Goal: Find specific page/section: Find specific page/section

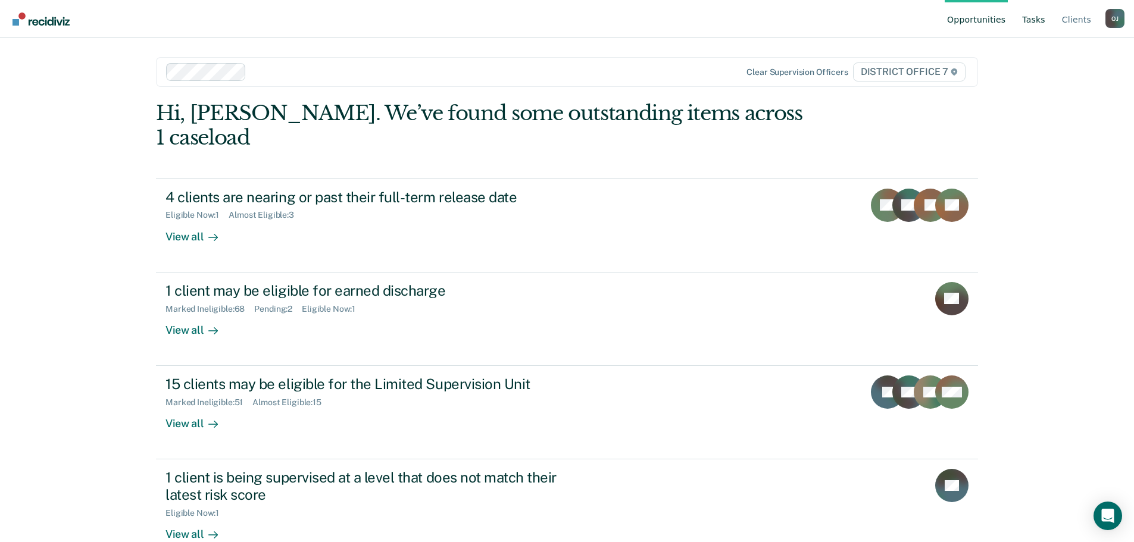
click at [1042, 18] on link "Tasks" at bounding box center [1033, 19] width 28 height 38
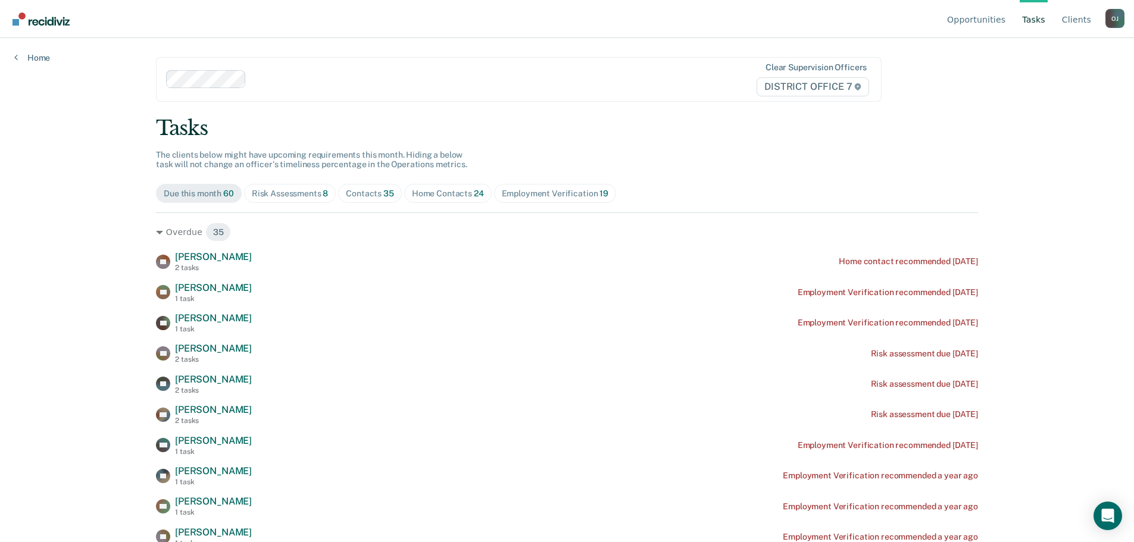
click at [258, 195] on div "Risk Assessments 8" at bounding box center [290, 194] width 77 height 10
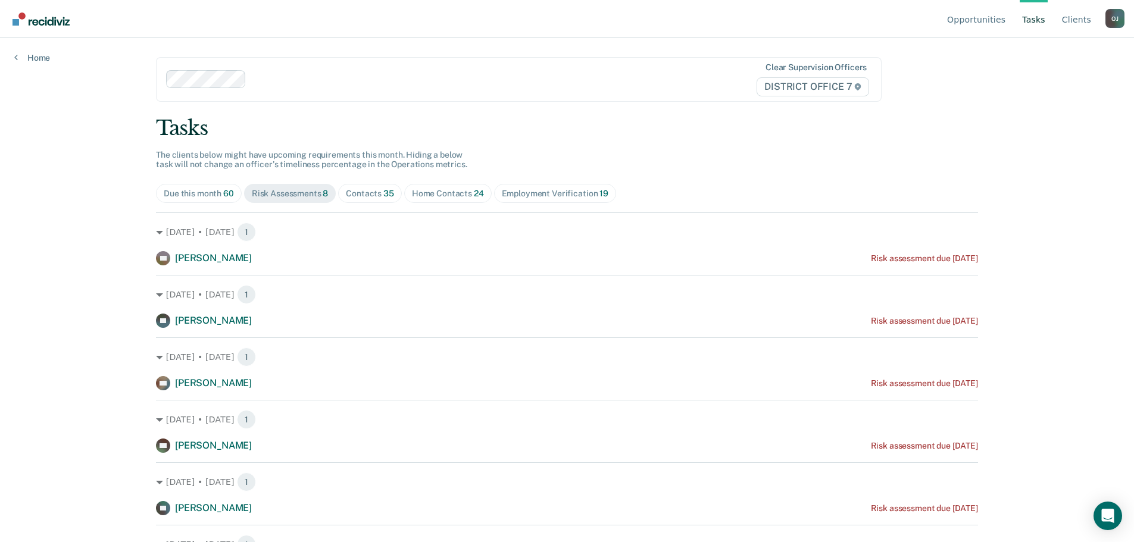
click at [428, 198] on div "Home Contacts 24" at bounding box center [448, 194] width 72 height 10
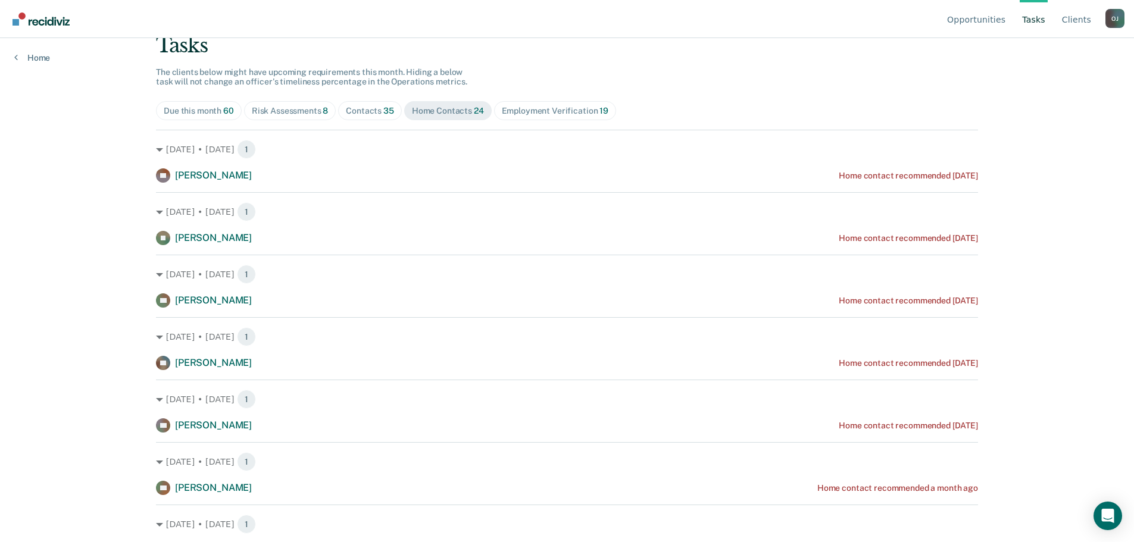
scroll to position [60, 0]
